Goal: Find specific page/section: Find specific page/section

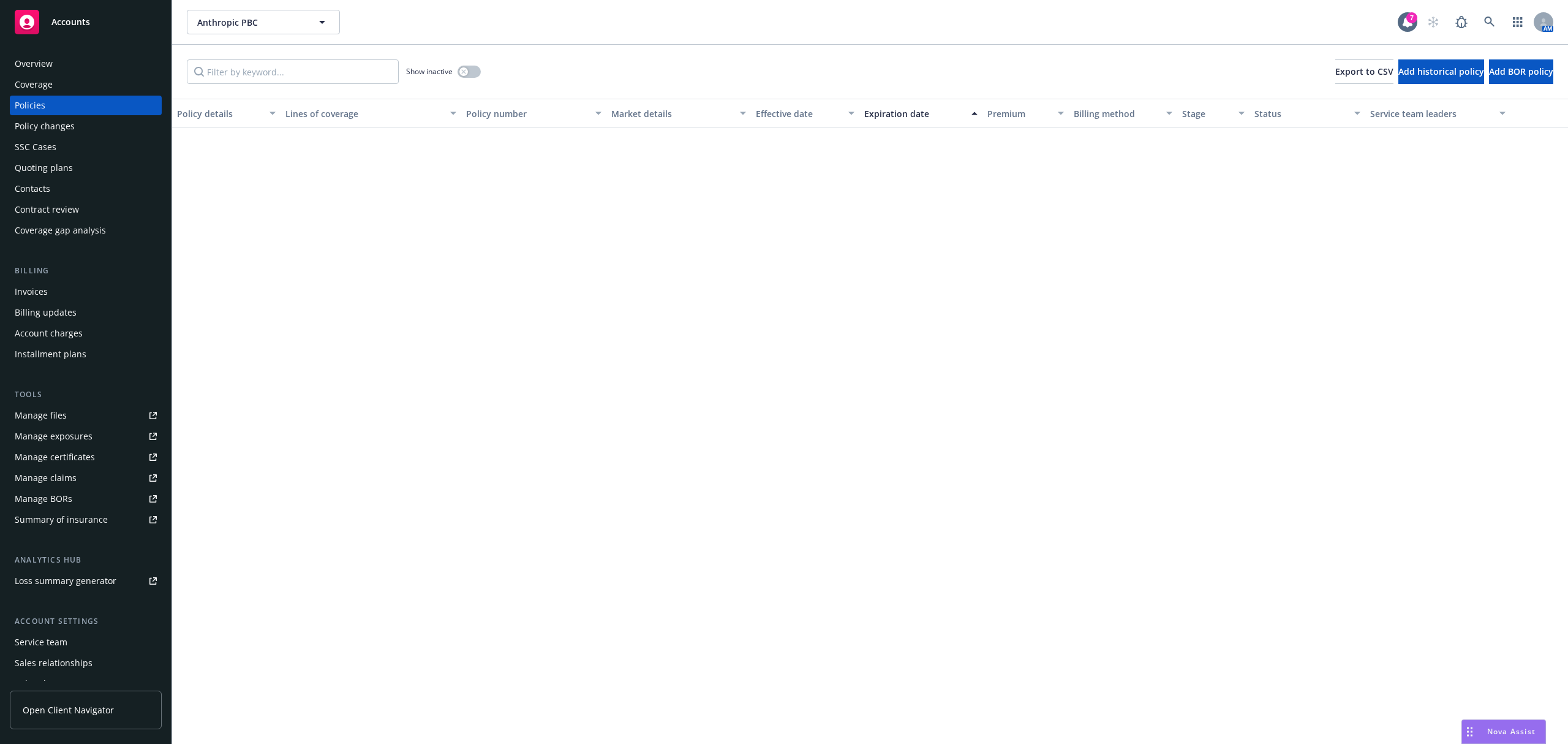
scroll to position [1454, 0]
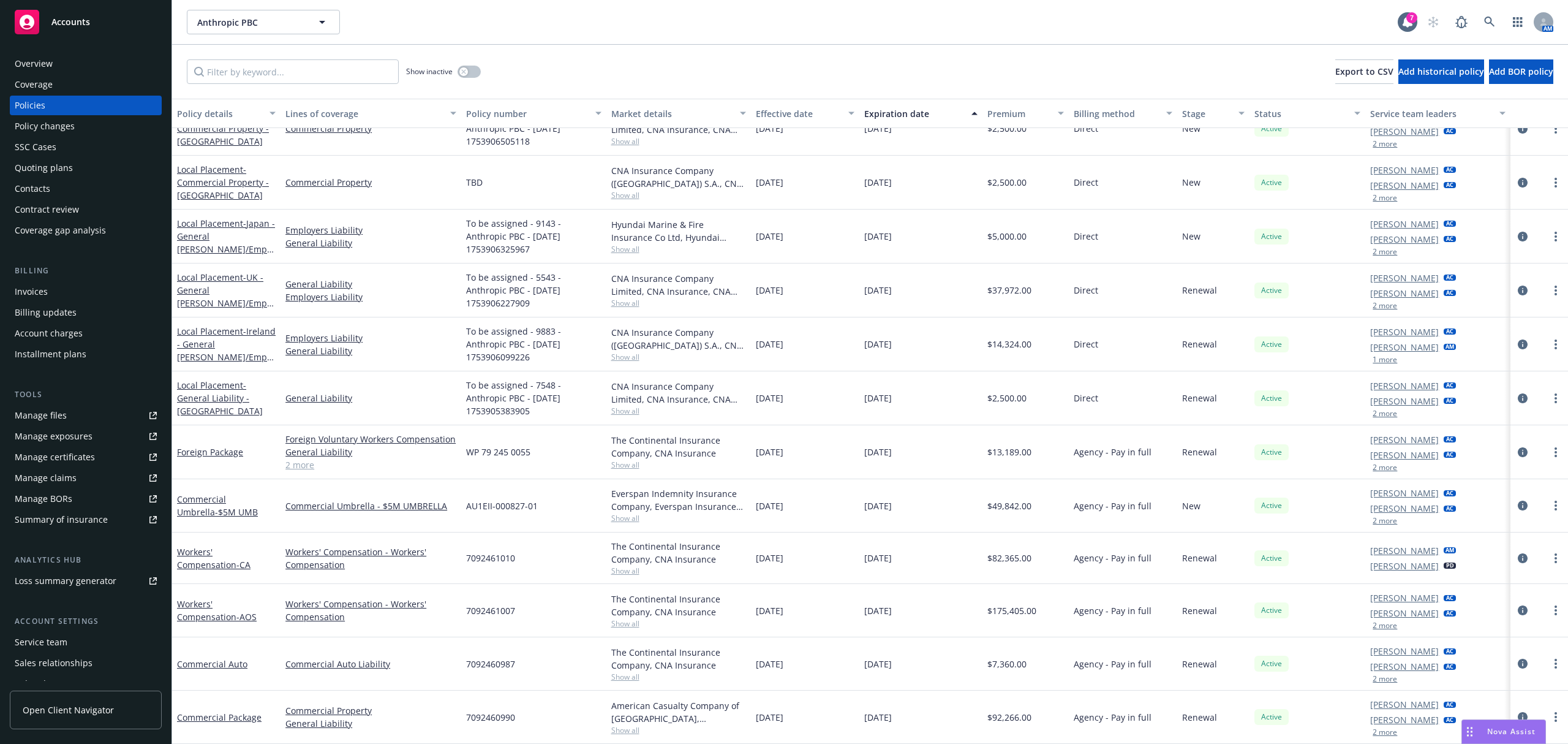
click at [87, 459] on div "Manage certificates" at bounding box center [55, 456] width 80 height 20
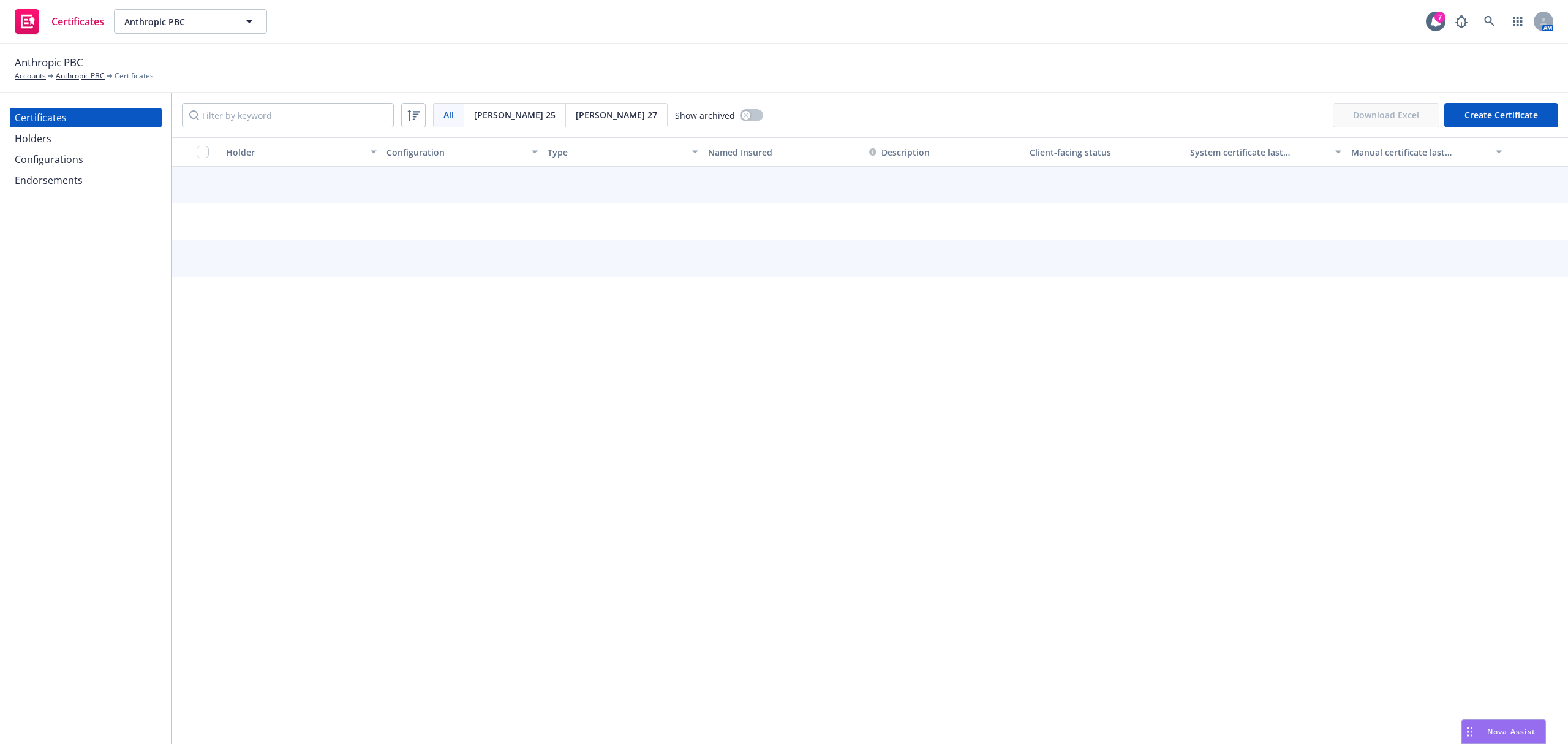
click at [85, 178] on div "Endorsements" at bounding box center [86, 180] width 142 height 20
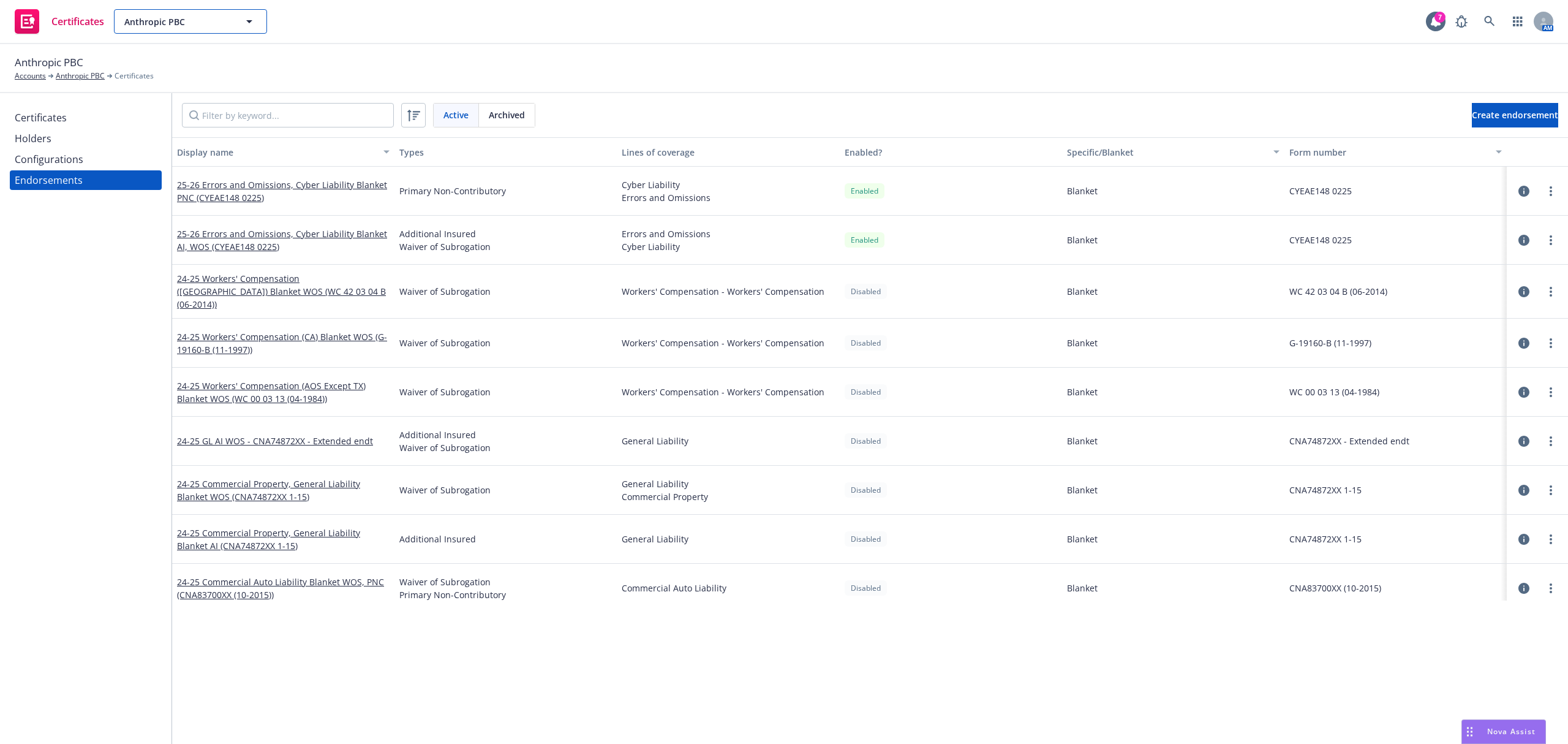
click at [162, 20] on span "Anthropic PBC" at bounding box center [177, 22] width 106 height 13
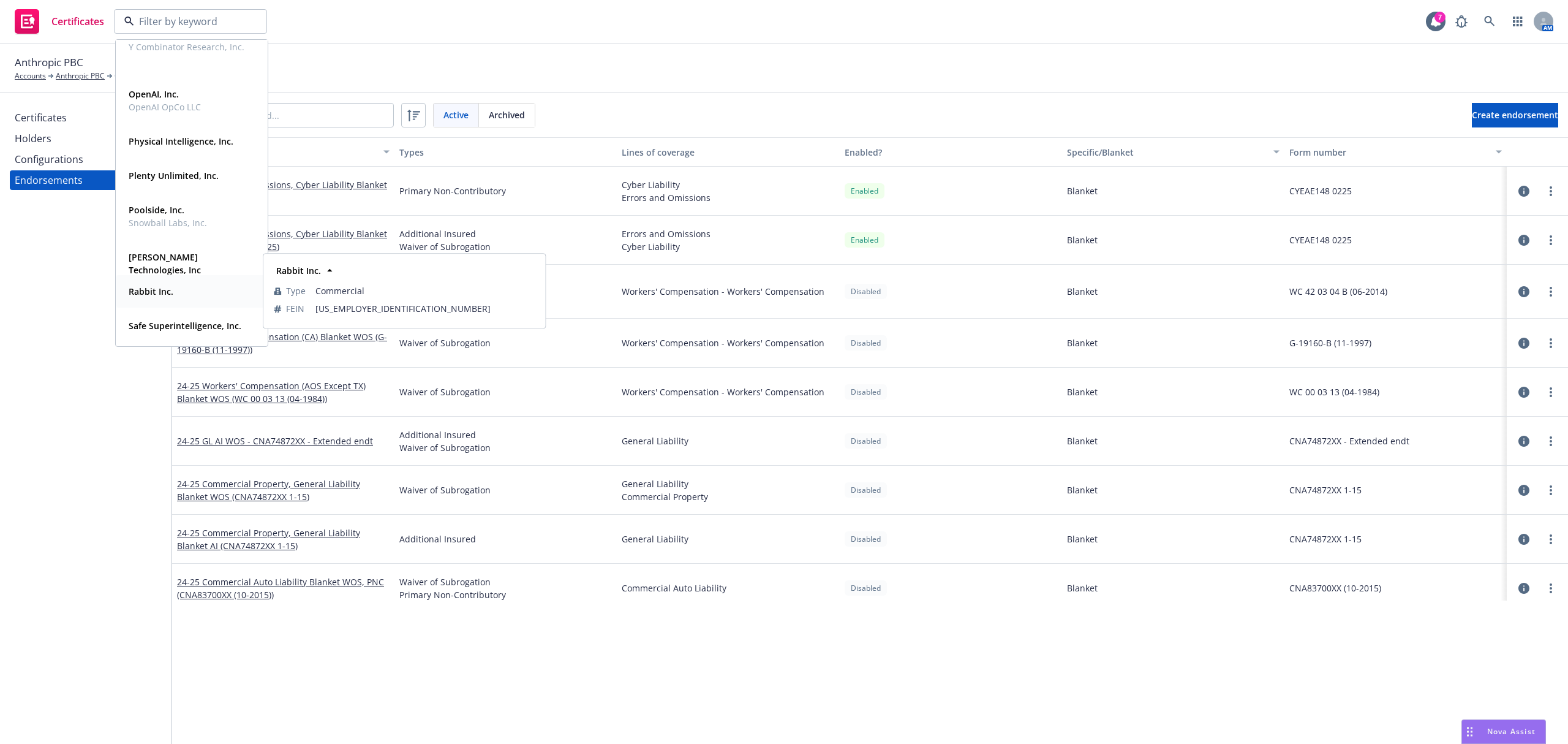
scroll to position [572, 0]
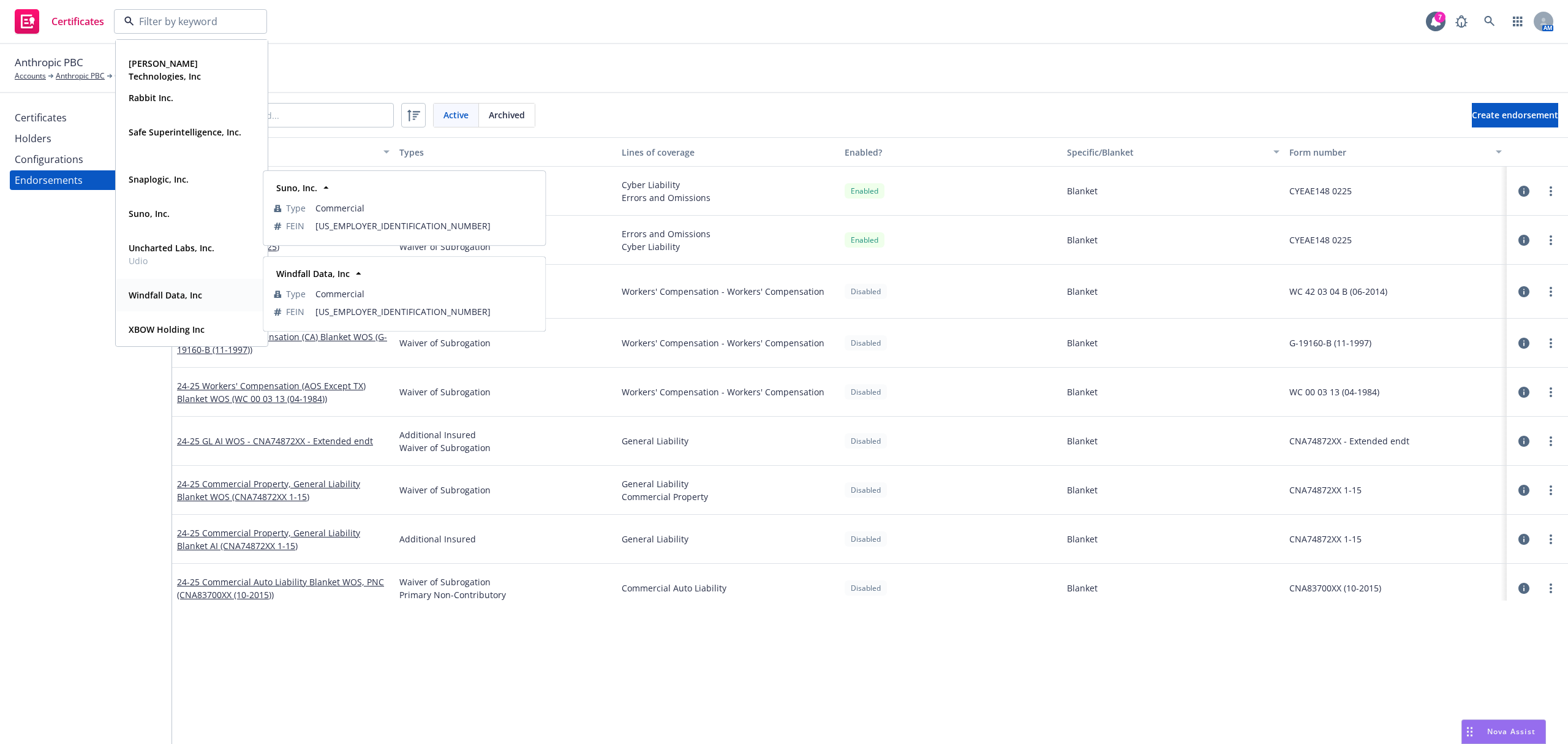
click at [186, 293] on strong "Windfall Data, Inc" at bounding box center [166, 294] width 73 height 11
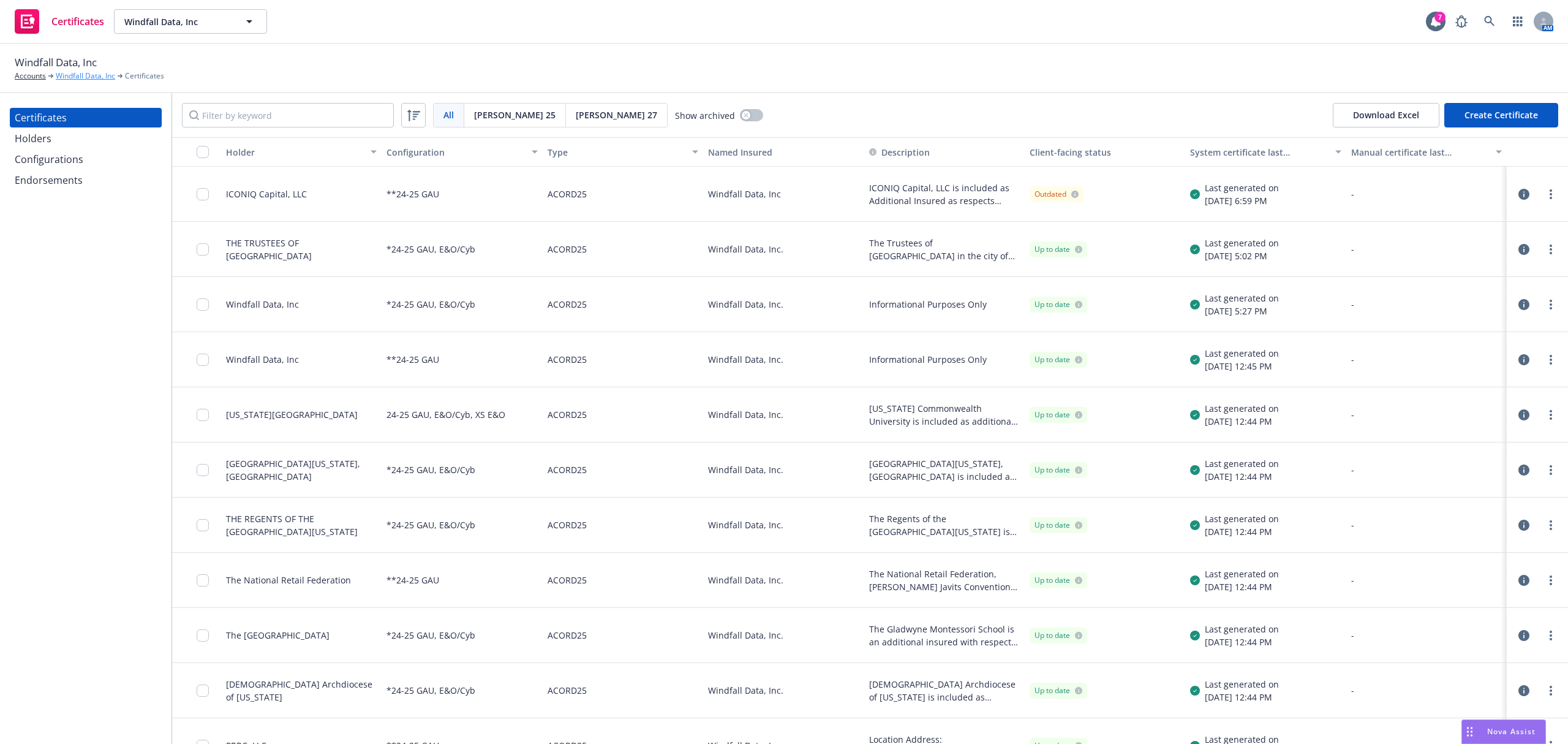
click at [99, 81] on link "Windfall Data, Inc" at bounding box center [85, 76] width 59 height 11
